Goal: Transaction & Acquisition: Purchase product/service

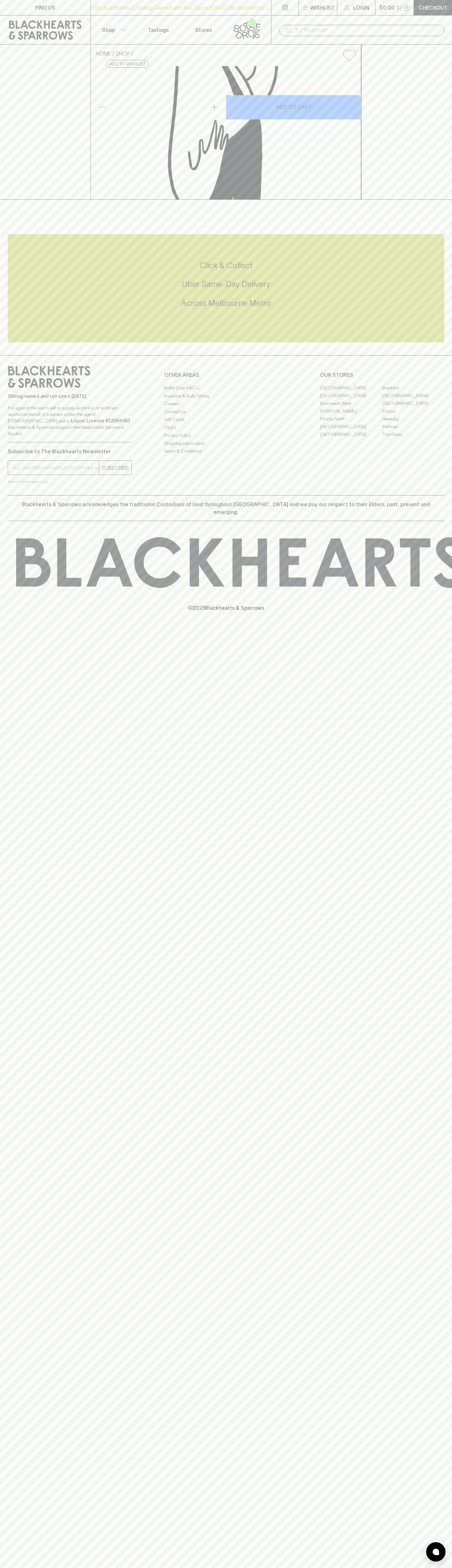
click at [33, 19] on link at bounding box center [45, 30] width 90 height 29
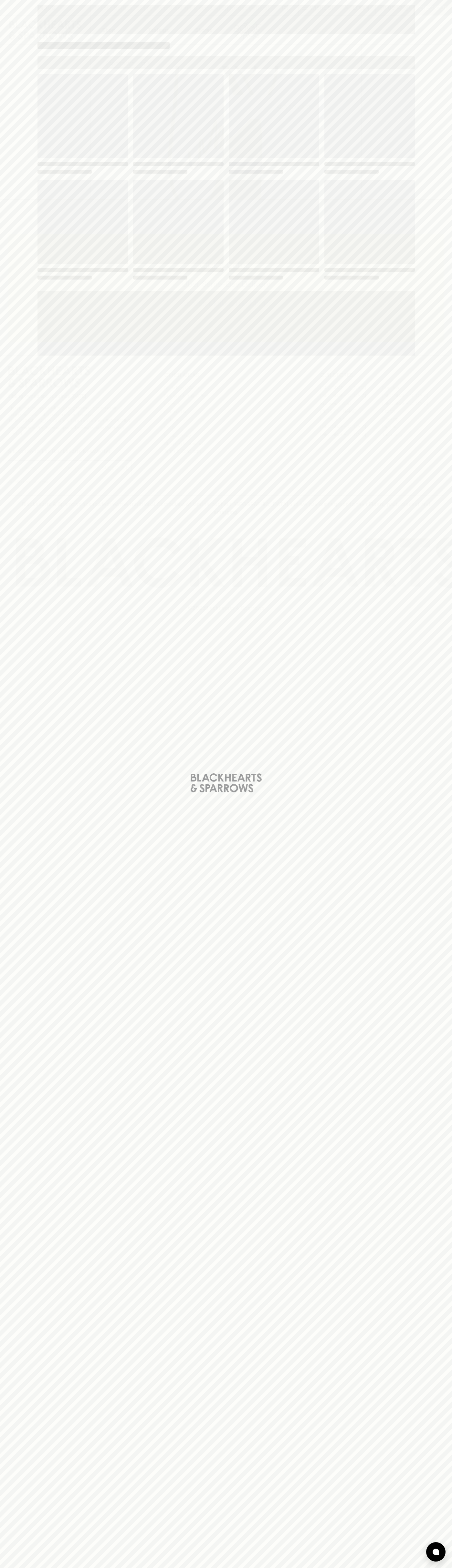
click at [450, 1167] on div "Loading" at bounding box center [226, 784] width 452 height 1568
click at [328, 1567] on html "FIND US | No Bad Bottles | Sibling Owned and Run Since 2006 | No Bad Bottles | …" at bounding box center [226, 784] width 452 height 1568
click at [18, 1239] on div "Loading" at bounding box center [226, 784] width 452 height 1568
